Goal: Task Accomplishment & Management: Manage account settings

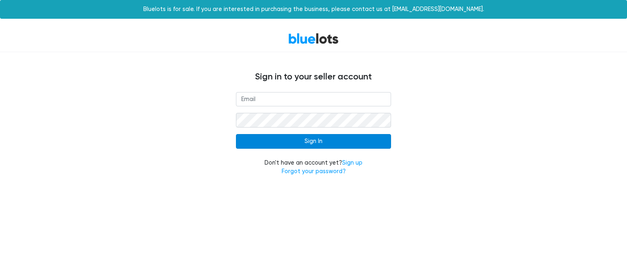
type input "[EMAIL_ADDRESS][DOMAIN_NAME]"
click at [344, 143] on input "Sign In" at bounding box center [313, 141] width 155 height 15
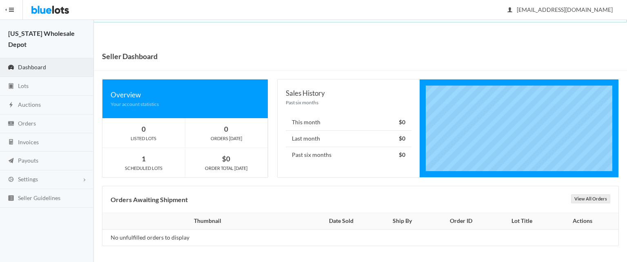
click at [100, 115] on div "Overview Your account statistics 0 LISTED LOTS 0 ORDERS [DATE] 1 SCHEDULED LOTS…" at bounding box center [185, 132] width 175 height 107
click at [40, 83] on link "Lots" at bounding box center [47, 86] width 94 height 19
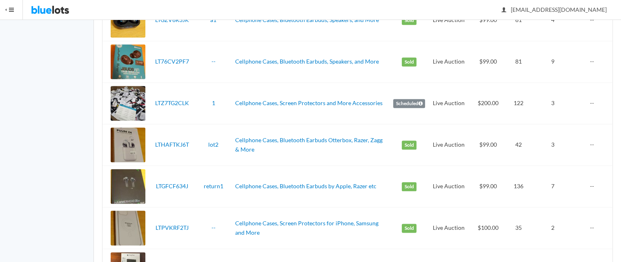
scroll to position [967, 0]
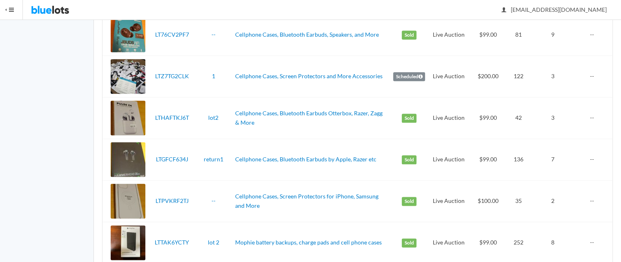
drag, startPoint x: 625, startPoint y: 25, endPoint x: 626, endPoint y: 131, distance: 105.7
click at [593, 73] on td "--" at bounding box center [594, 77] width 36 height 42
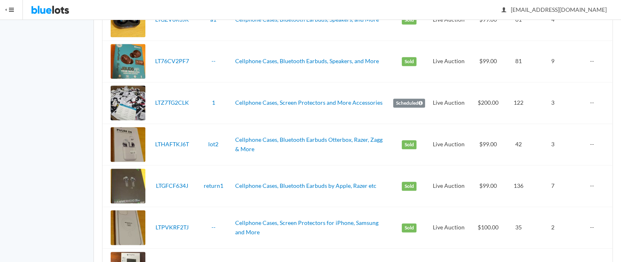
scroll to position [893, 0]
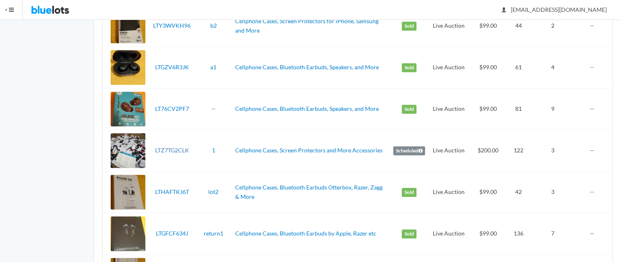
click at [174, 150] on link "LTZ7TG2CLK" at bounding box center [172, 150] width 34 height 7
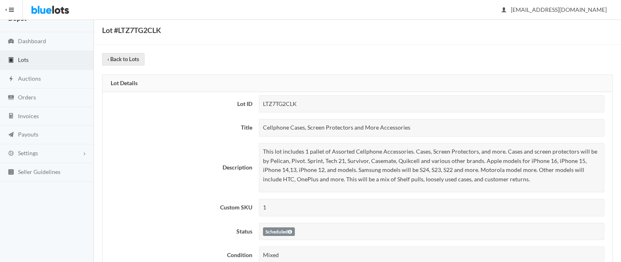
scroll to position [22, 0]
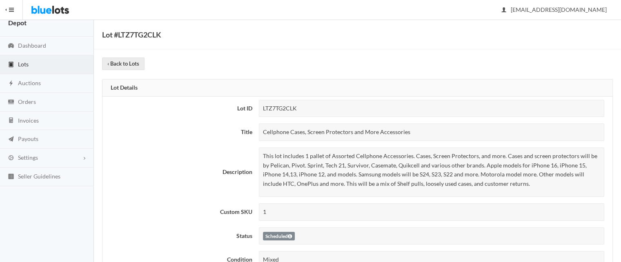
drag, startPoint x: 626, startPoint y: 53, endPoint x: 626, endPoint y: 60, distance: 6.9
click at [620, 60] on html "Bluelots is for sale. If you are interested in purchasing the business, please …" at bounding box center [310, 109] width 621 height 262
drag, startPoint x: 308, startPoint y: 110, endPoint x: 255, endPoint y: 105, distance: 53.7
click at [255, 105] on td "LTZ7TG2CLK" at bounding box center [433, 109] width 357 height 24
copy div "LTZ7TG2CLK"
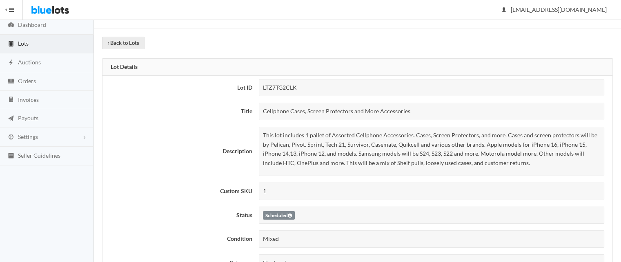
scroll to position [0, 0]
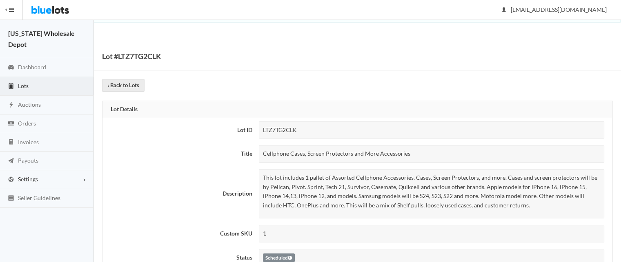
click at [82, 181] on link "Settings" at bounding box center [47, 180] width 94 height 19
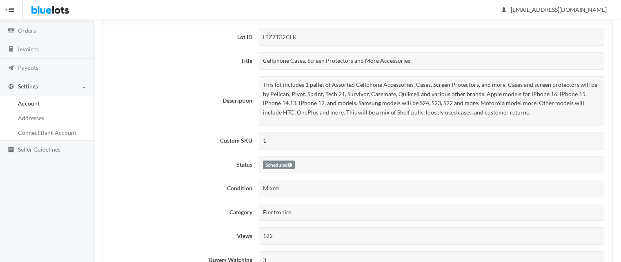
scroll to position [98, 0]
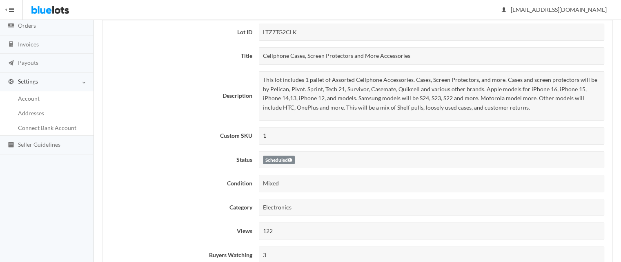
click at [153, 106] on th "Description" at bounding box center [178, 96] width 153 height 56
